Goal: Information Seeking & Learning: Find specific fact

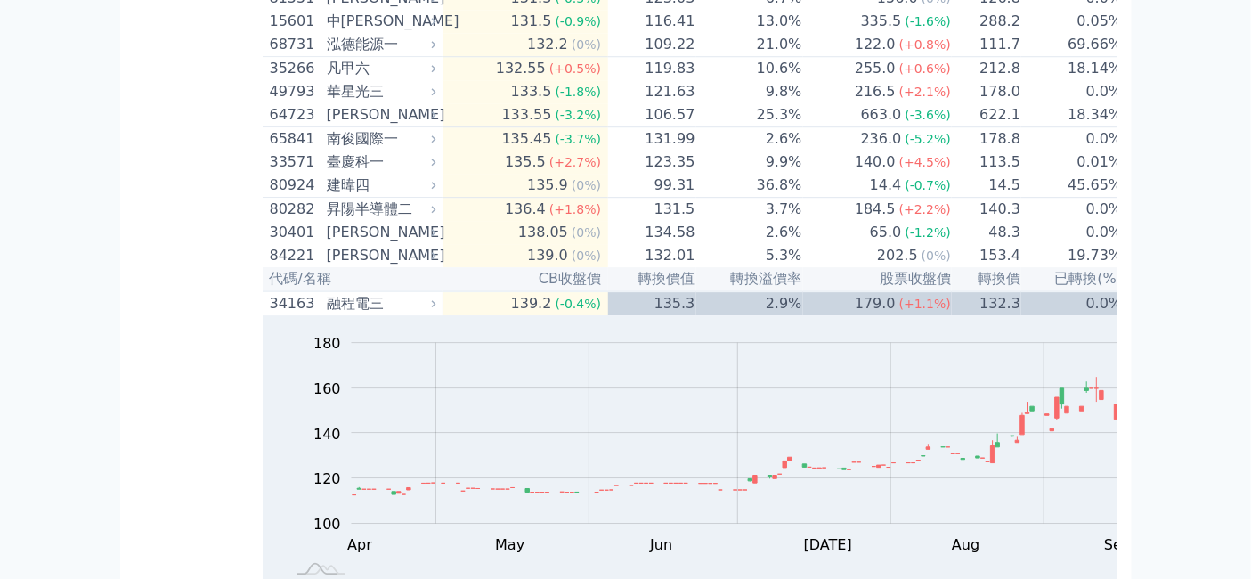
scroll to position [10785, 0]
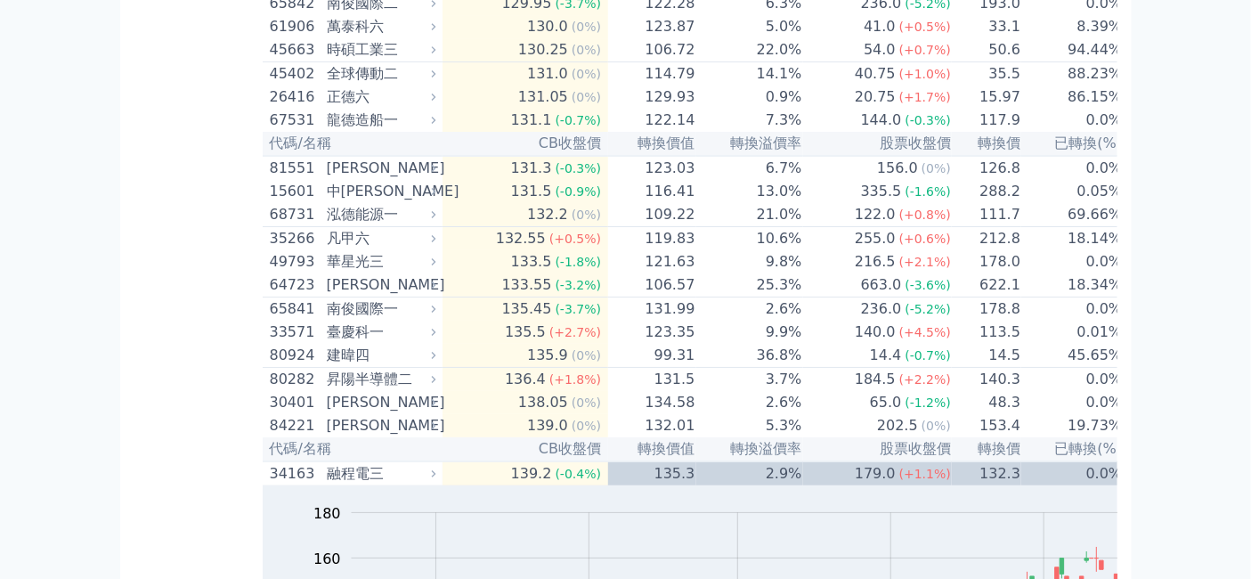
scroll to position [11180, 0]
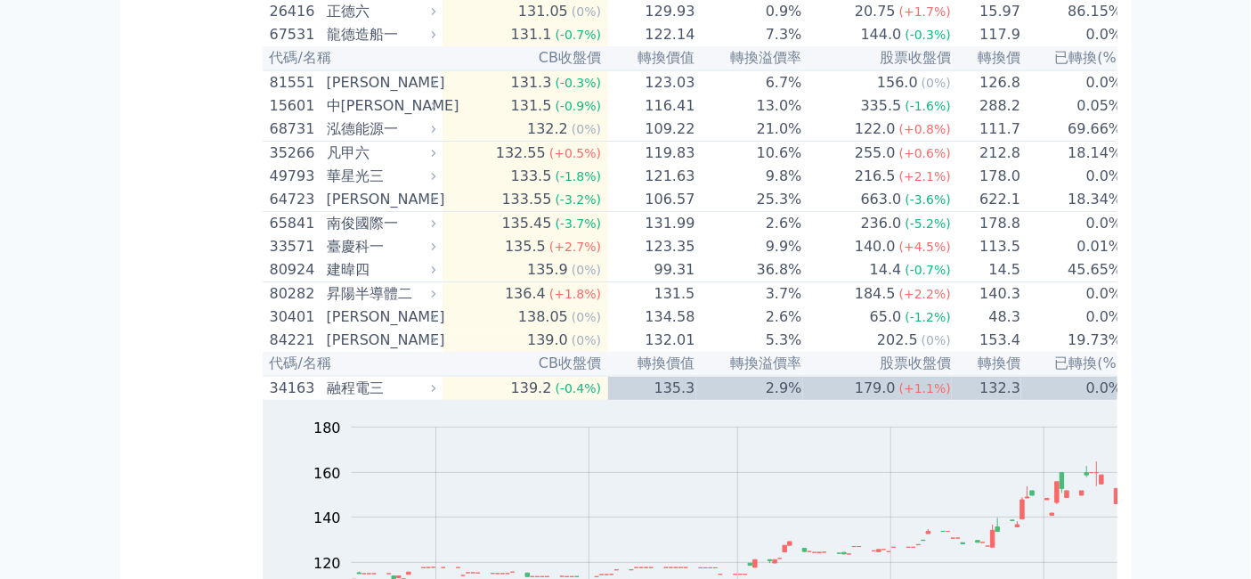
drag, startPoint x: 517, startPoint y: 395, endPoint x: 544, endPoint y: 393, distance: 26.8
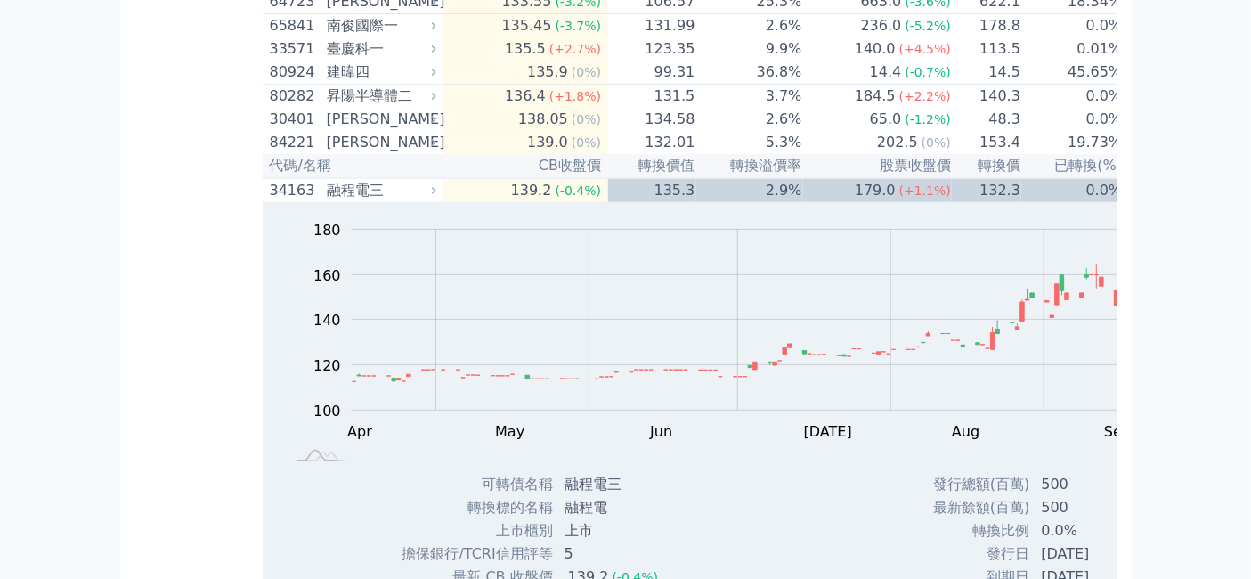
scroll to position [11081, 0]
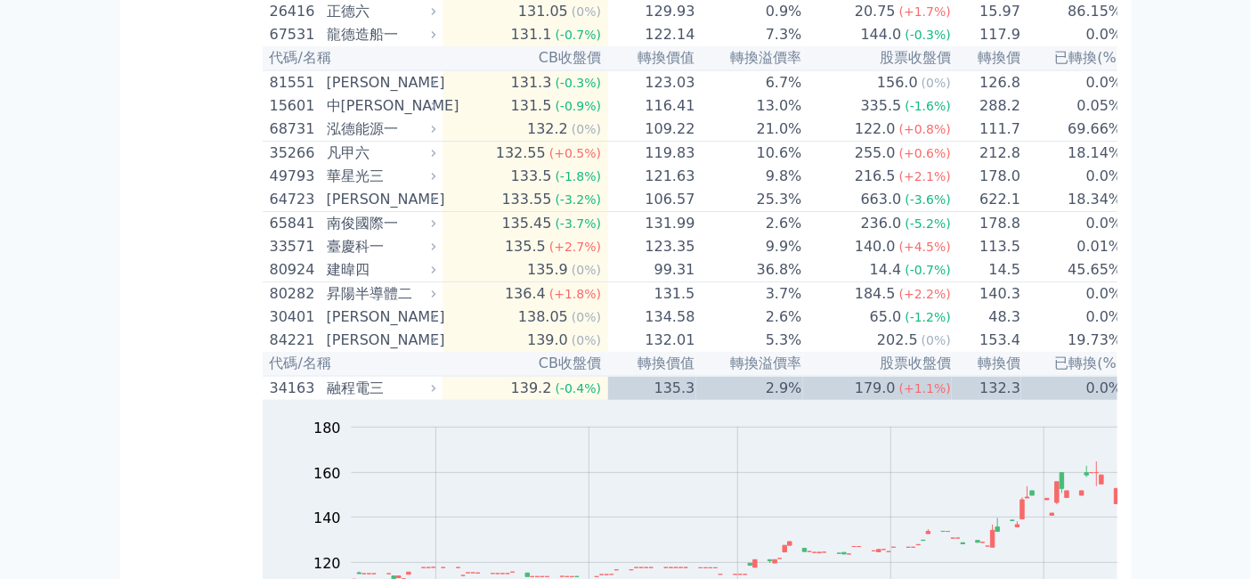
scroll to position [11279, 0]
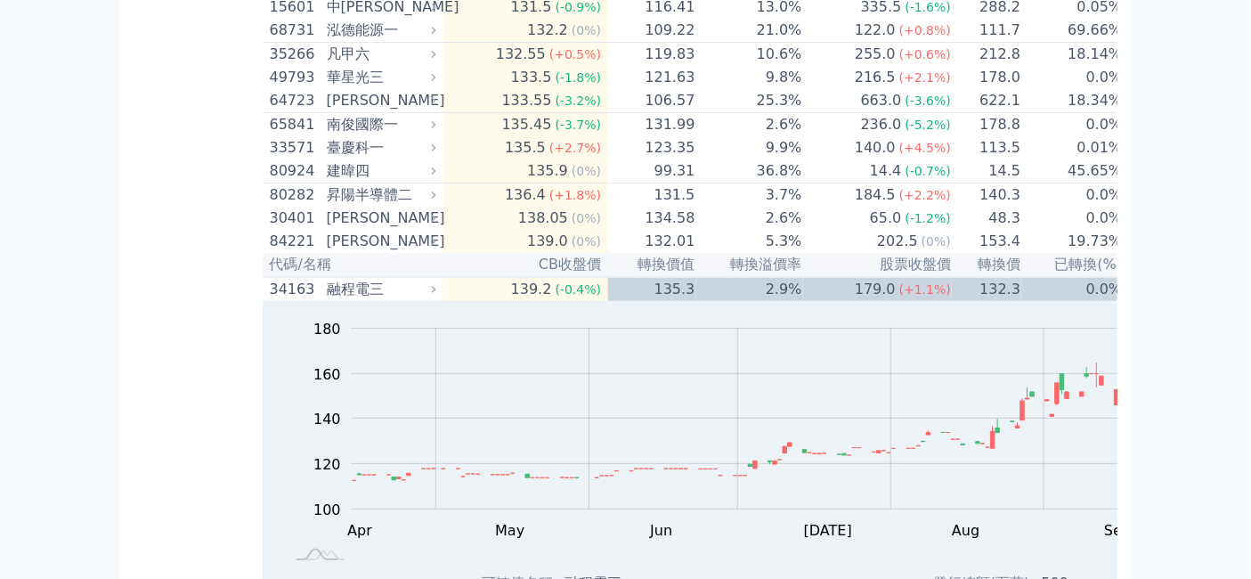
drag, startPoint x: 518, startPoint y: 265, endPoint x: 563, endPoint y: 264, distance: 44.5
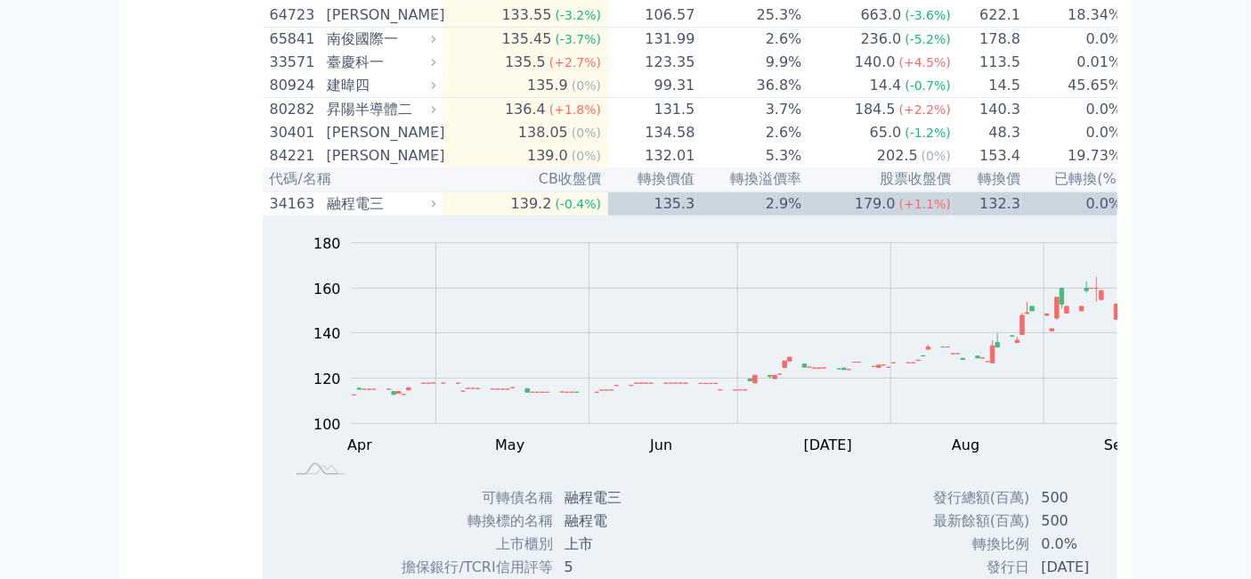
scroll to position [11477, 0]
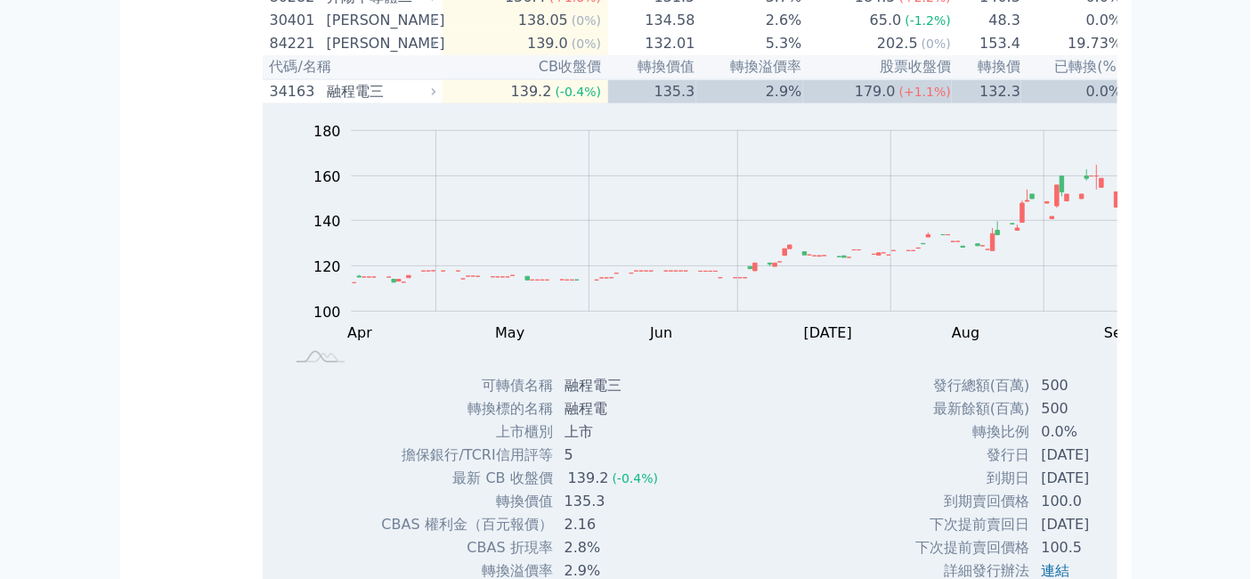
drag, startPoint x: 458, startPoint y: 362, endPoint x: 497, endPoint y: 359, distance: 39.3
copy td "轉換價"
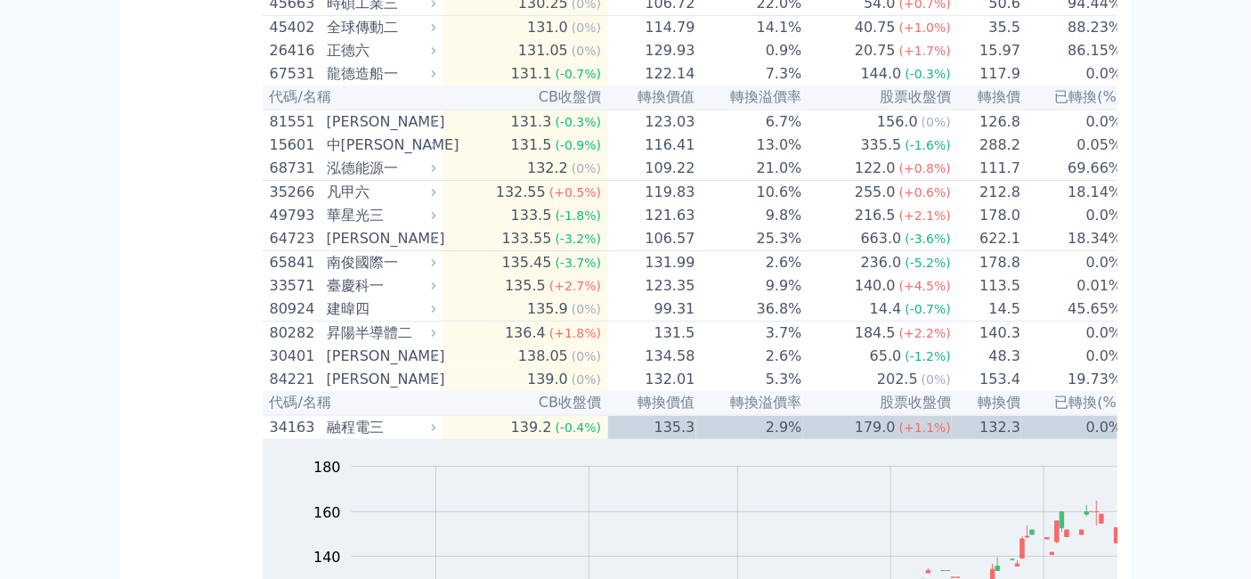
scroll to position [11180, 0]
